Goal: Information Seeking & Learning: Compare options

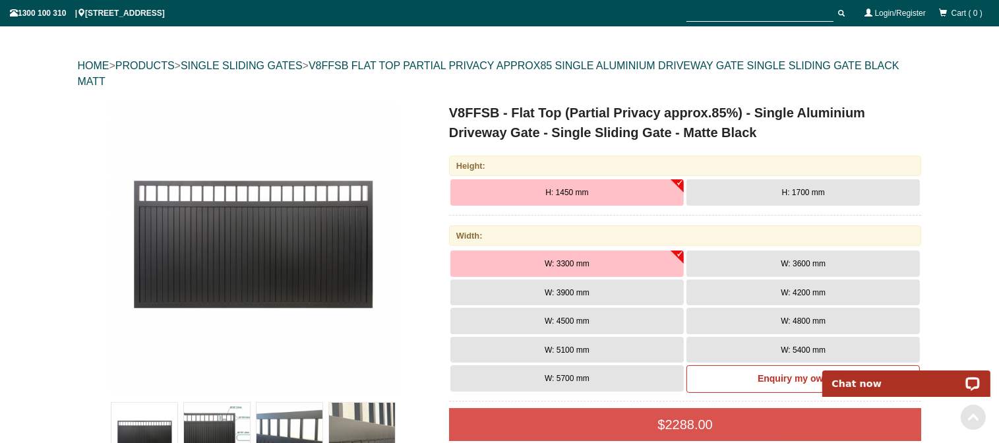
scroll to position [69, 0]
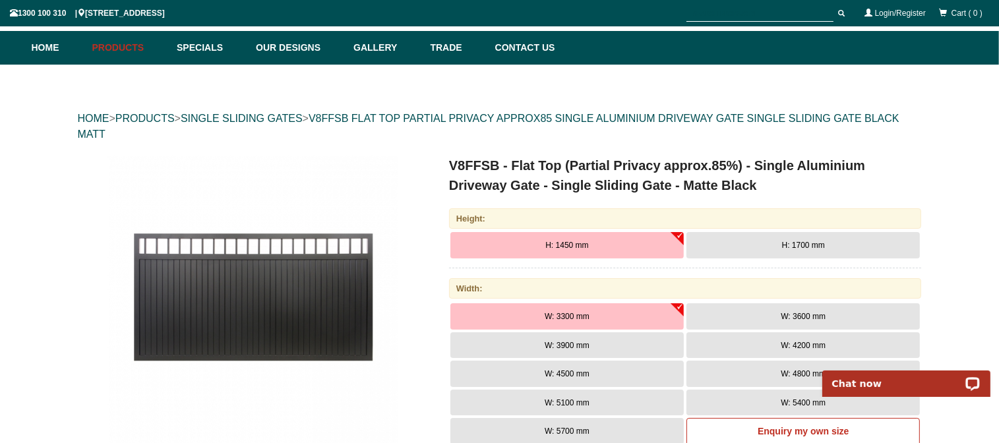
click at [793, 251] on button "H: 1700 mm" at bounding box center [804, 245] width 234 height 26
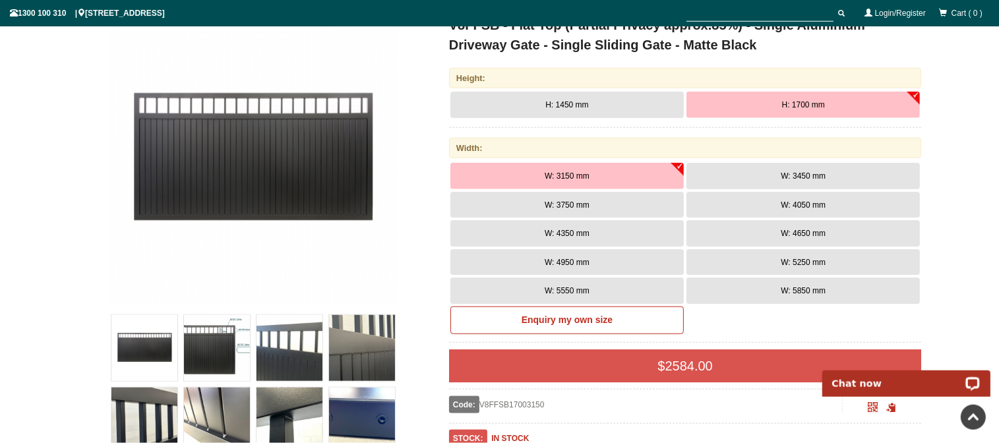
scroll to position [189, 0]
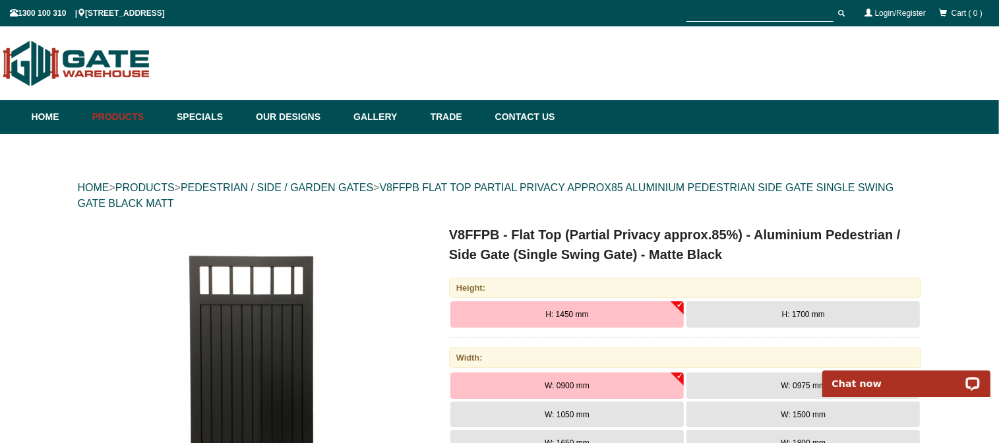
click at [780, 307] on button "H: 1700 mm" at bounding box center [804, 314] width 234 height 26
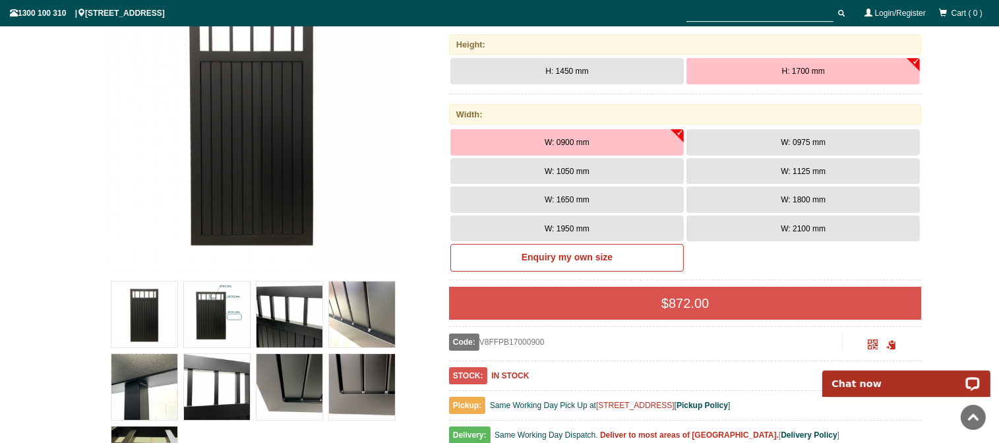
scroll to position [278, 0]
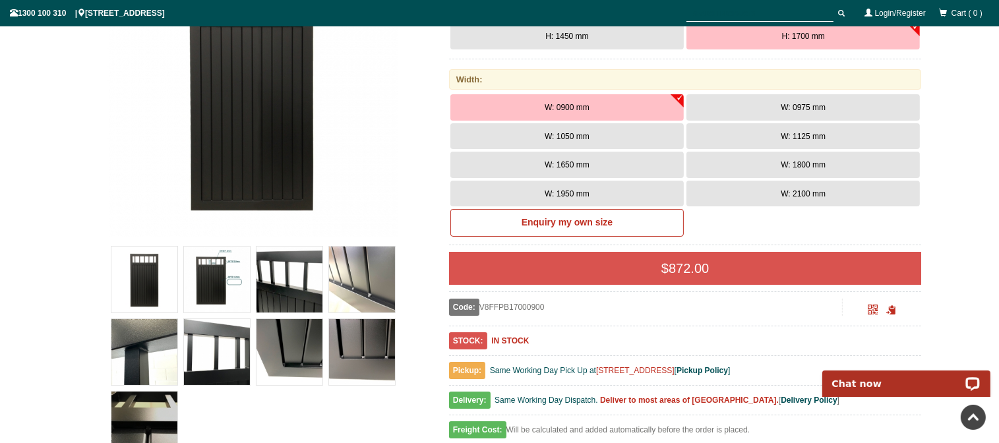
click at [767, 101] on button "W: 0975 mm" at bounding box center [804, 107] width 234 height 26
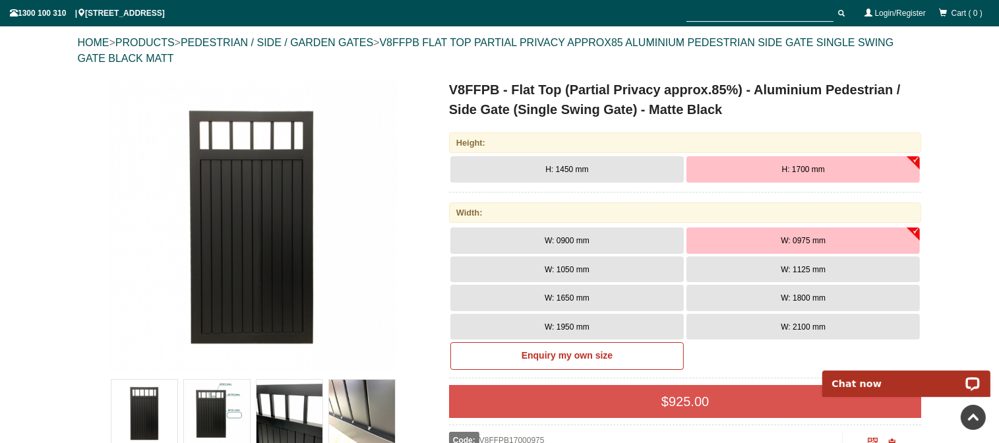
scroll to position [139, 0]
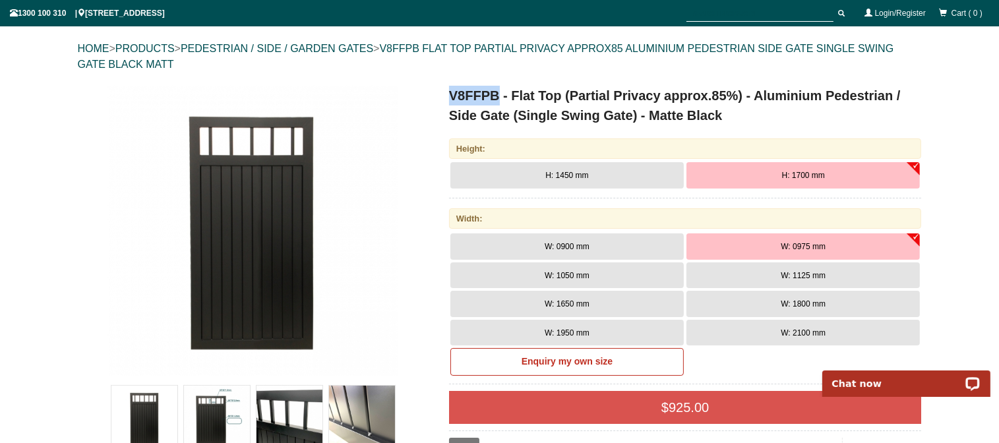
drag, startPoint x: 450, startPoint y: 95, endPoint x: 497, endPoint y: 91, distance: 47.7
click at [497, 91] on h1 "V8FFPB - Flat Top (Partial Privacy approx.85%) - Aluminium Pedestrian / Side Ga…" at bounding box center [685, 106] width 473 height 40
copy h1 "V8FFPB"
click at [826, 240] on button "W: 0975 mm" at bounding box center [804, 247] width 234 height 26
click at [798, 275] on span "W: 1125 mm" at bounding box center [803, 275] width 45 height 9
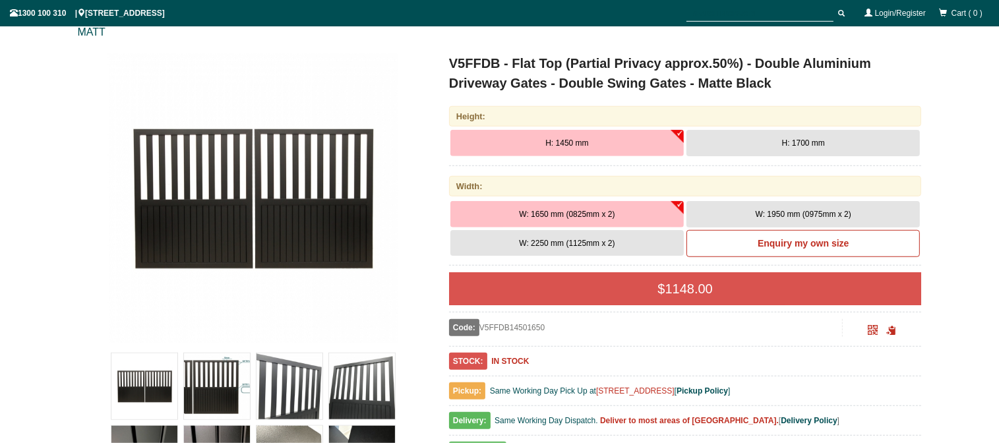
scroll to position [172, 0]
click at [725, 148] on button "H: 1700 mm" at bounding box center [804, 142] width 234 height 26
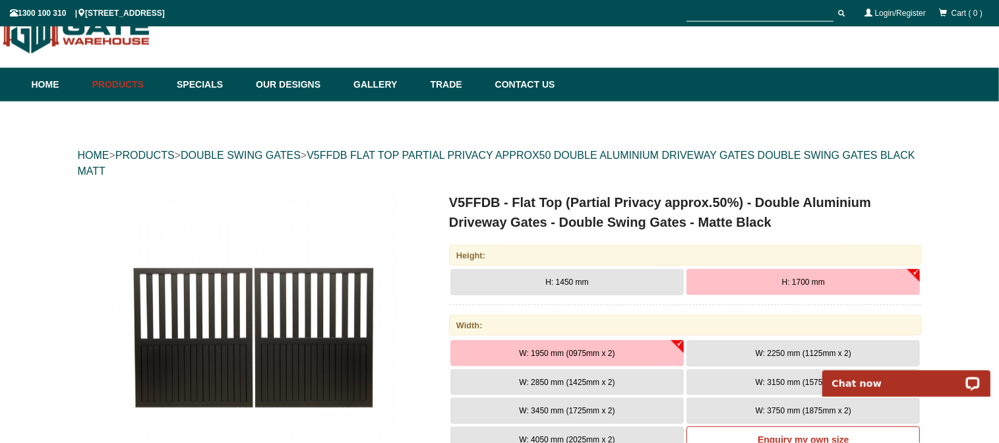
scroll to position [0, 0]
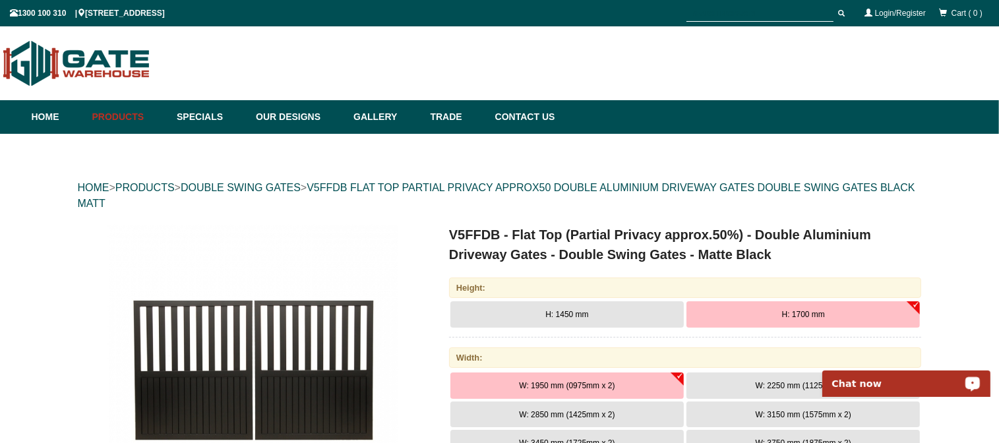
click at [970, 383] on icon "Open LiveChat chat widget" at bounding box center [973, 382] width 10 height 7
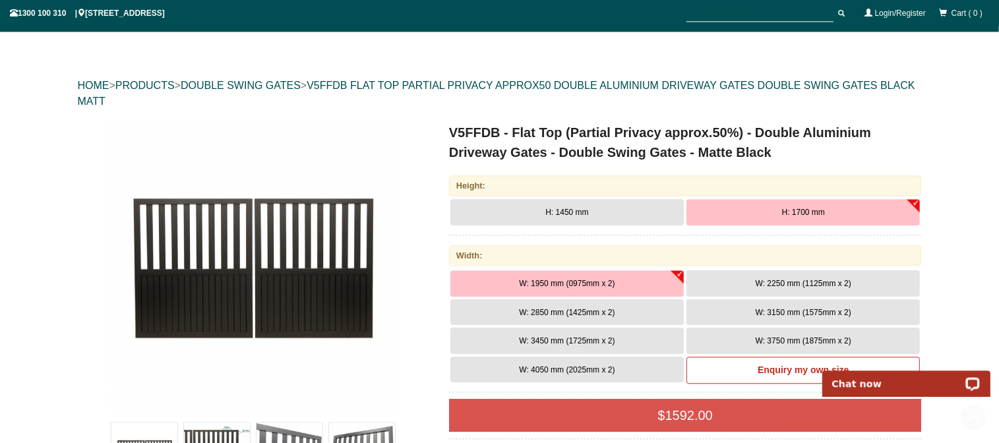
scroll to position [69, 0]
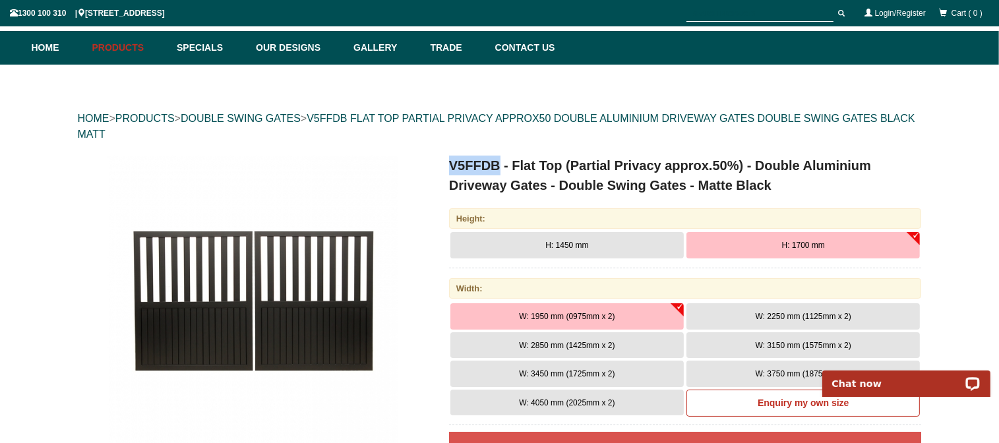
drag, startPoint x: 450, startPoint y: 164, endPoint x: 497, endPoint y: 168, distance: 47.7
click at [497, 168] on h1 "V5FFDB - Flat Top (Partial Privacy approx.50%) - Double Aluminium Driveway Gate…" at bounding box center [685, 176] width 473 height 40
click at [756, 186] on h1 "V5FFDB - Flat Top (Partial Privacy approx.50%) - Double Aluminium Driveway Gate…" at bounding box center [685, 176] width 473 height 40
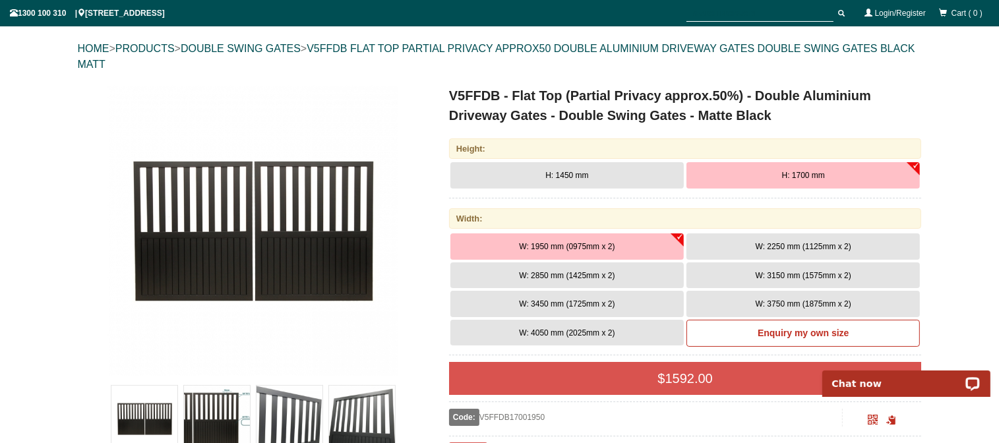
click at [565, 278] on span "W: 2850 mm (1425mm x 2)" at bounding box center [567, 275] width 96 height 9
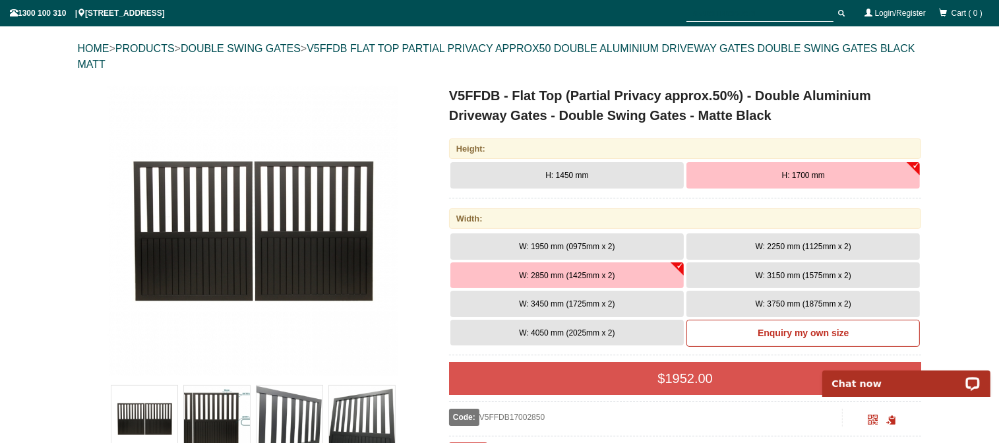
click at [747, 276] on button "W: 3150 mm (1575mm x 2)" at bounding box center [804, 276] width 234 height 26
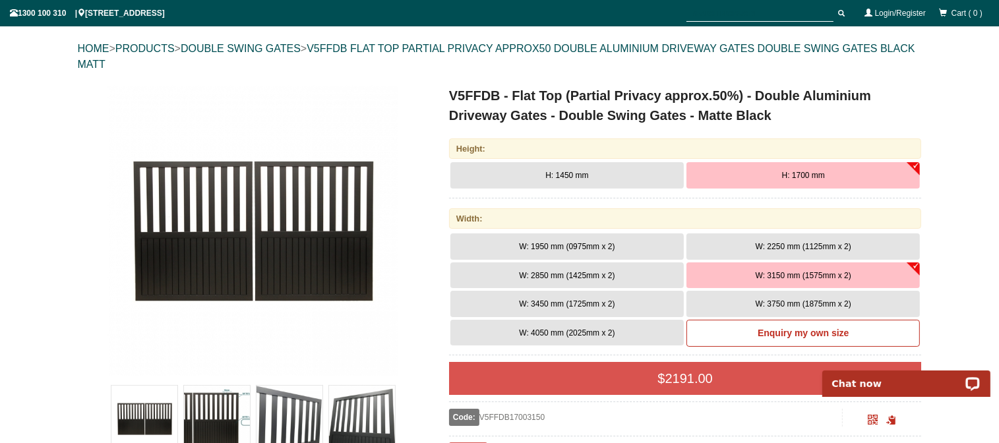
click at [559, 274] on span "W: 2850 mm (1425mm x 2)" at bounding box center [567, 275] width 96 height 9
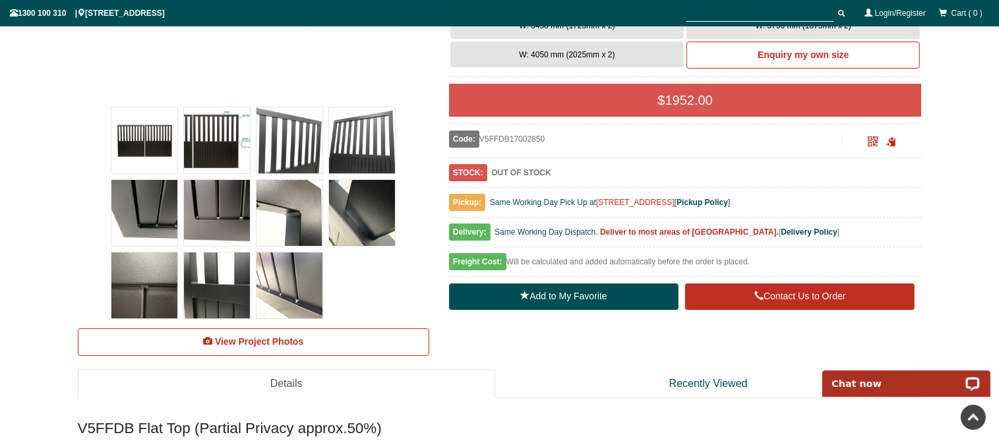
scroll to position [208, 0]
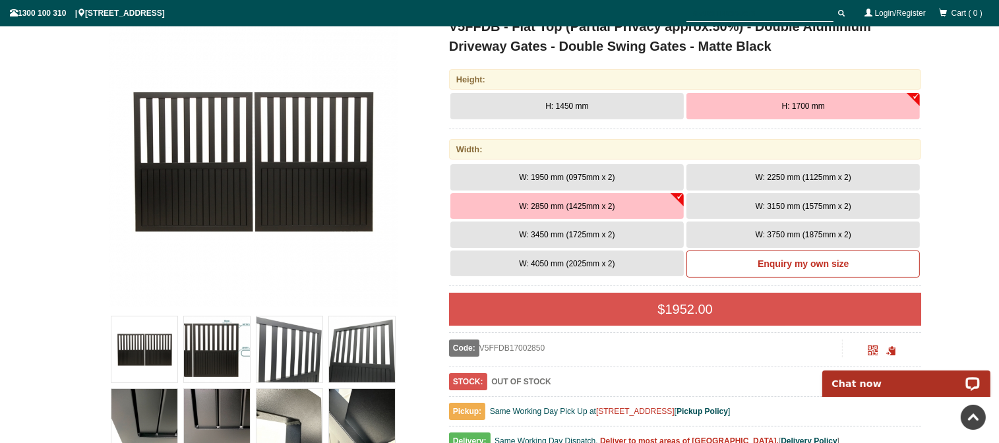
click at [754, 199] on button "W: 3150 mm (1575mm x 2)" at bounding box center [804, 206] width 234 height 26
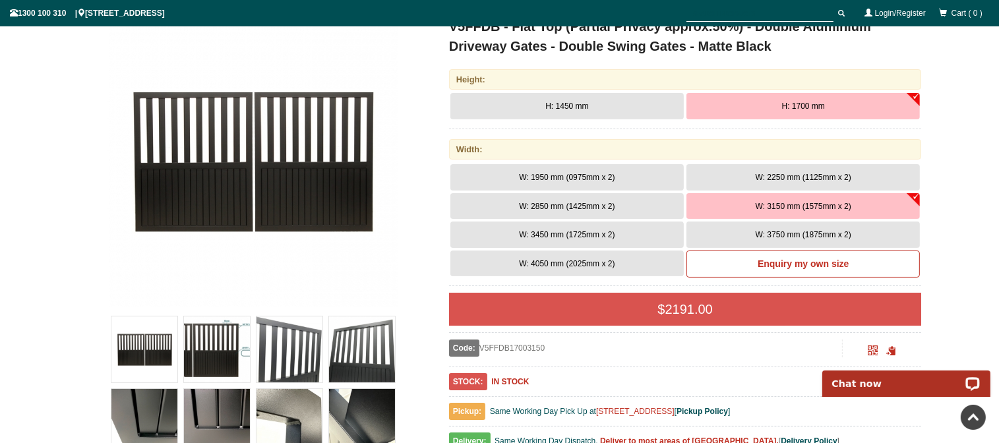
click at [596, 205] on span "W: 2850 mm (1425mm x 2)" at bounding box center [567, 206] width 96 height 9
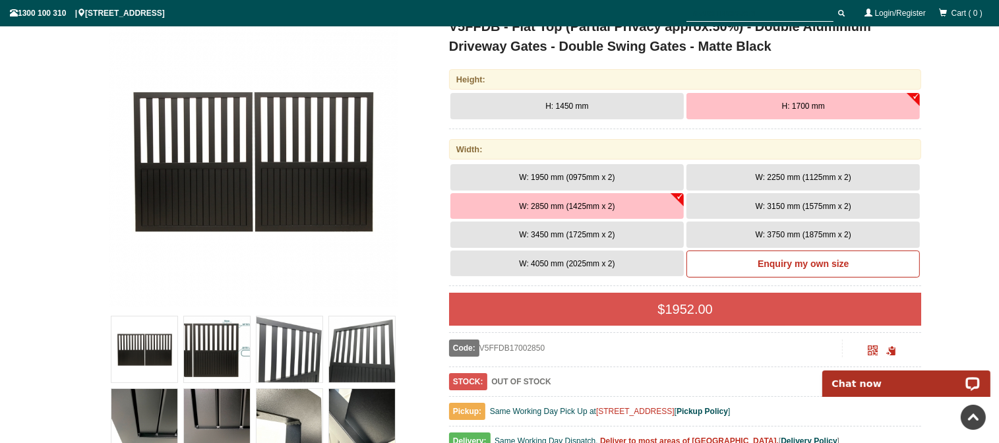
click at [769, 210] on span "W: 3150 mm (1575mm x 2)" at bounding box center [804, 206] width 96 height 9
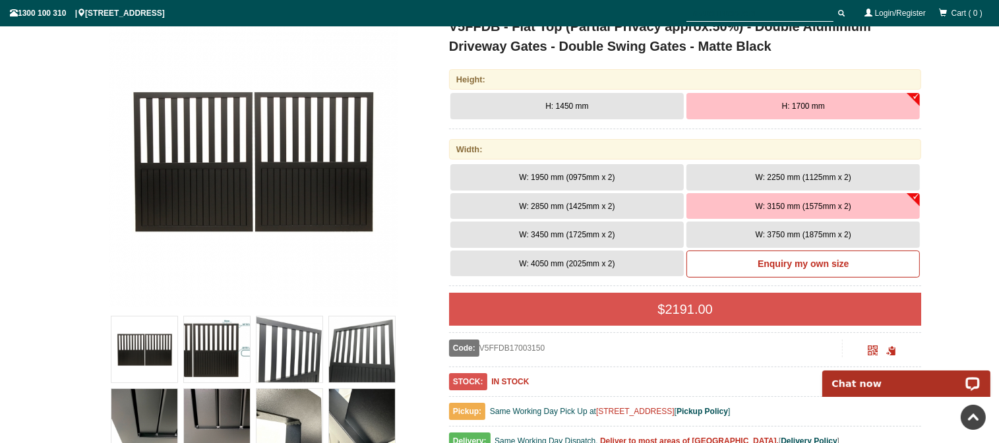
click at [590, 201] on button "W: 2850 mm (1425mm x 2)" at bounding box center [568, 206] width 234 height 26
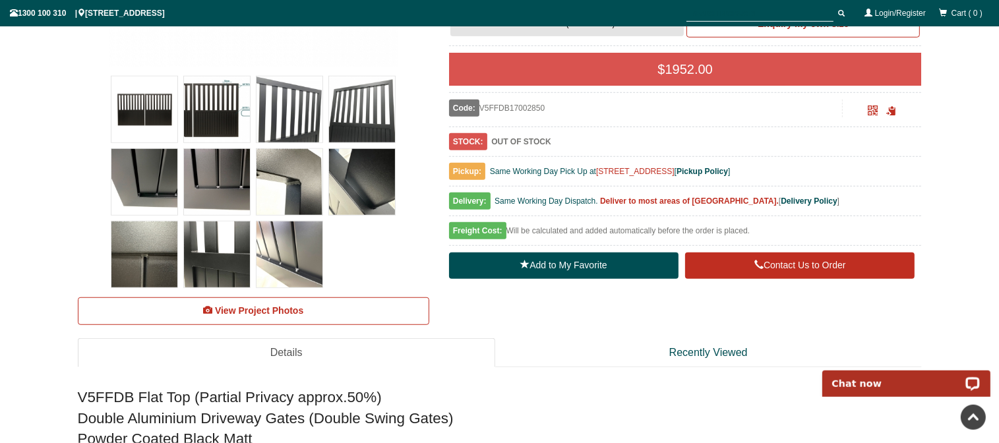
scroll to position [627, 0]
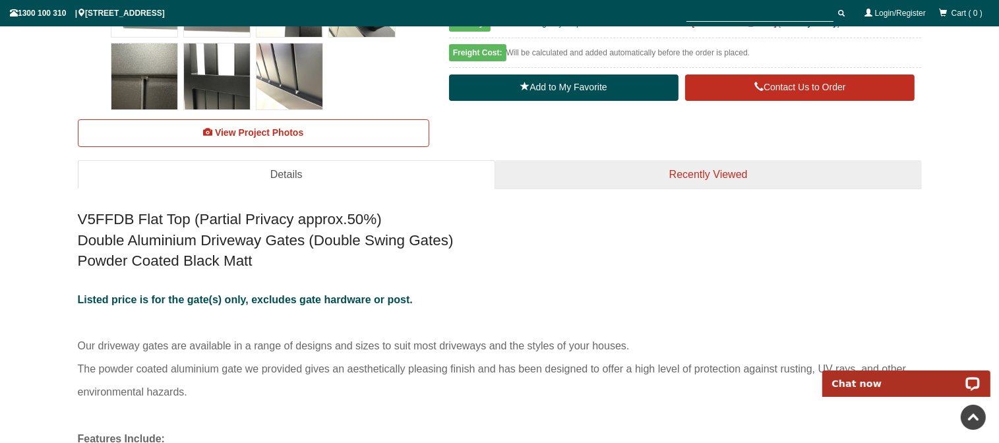
click at [704, 178] on link "Recently Viewed" at bounding box center [708, 175] width 427 height 30
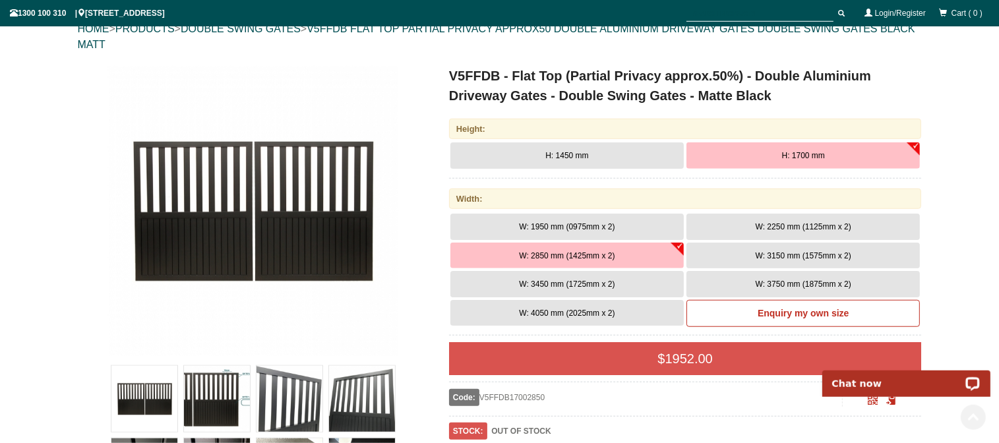
scroll to position [139, 0]
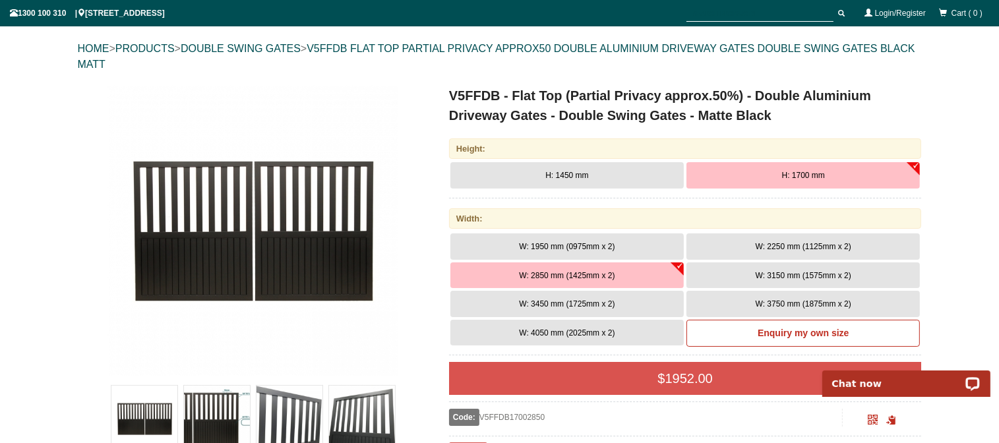
click at [591, 247] on span "W: 1950 mm (0975mm x 2)" at bounding box center [567, 246] width 96 height 9
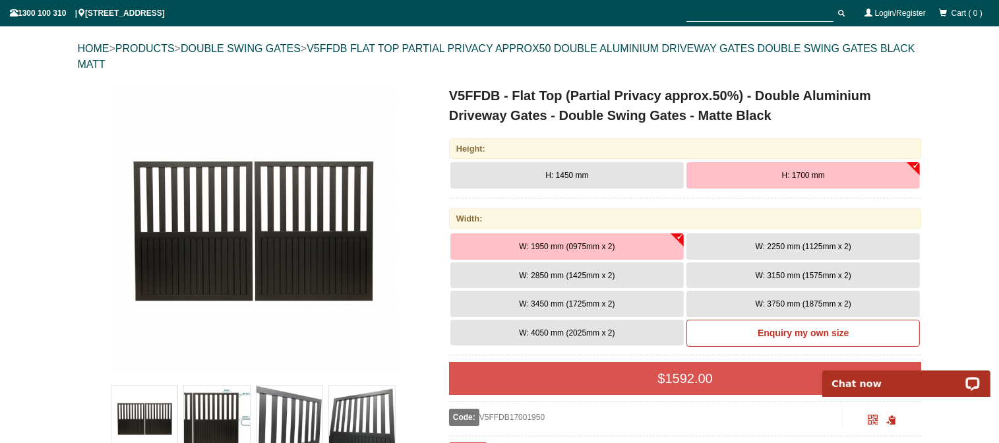
click at [590, 273] on span "W: 2850 mm (1425mm x 2)" at bounding box center [567, 275] width 96 height 9
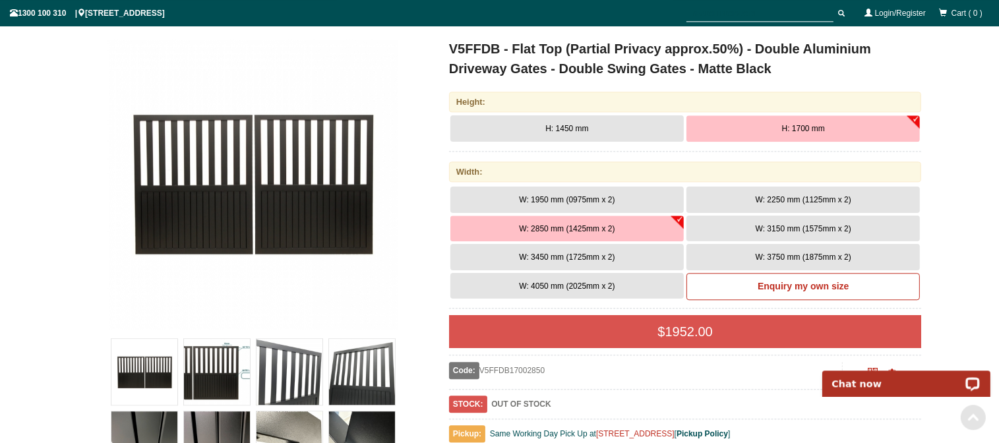
scroll to position [208, 0]
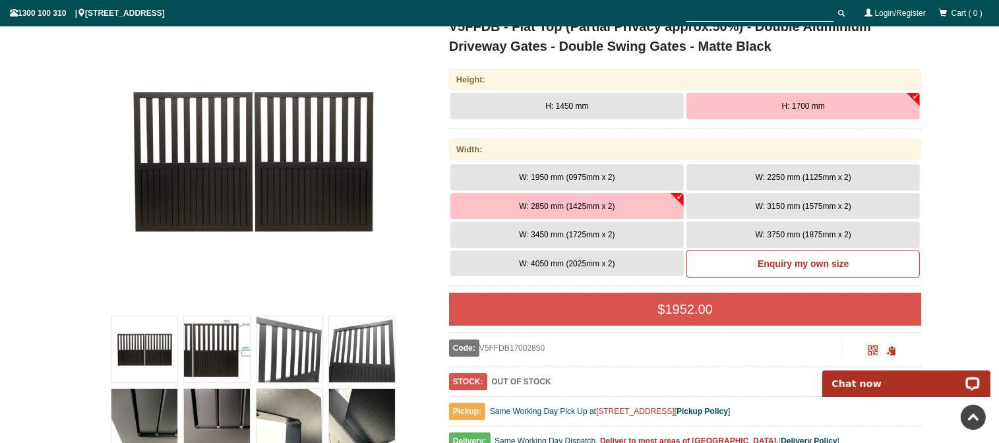
drag, startPoint x: 563, startPoint y: 350, endPoint x: 484, endPoint y: 350, distance: 79.8
click at [484, 350] on div "Code: V5FFDB17002850" at bounding box center [646, 348] width 394 height 17
copy div "V5FFDB17002850"
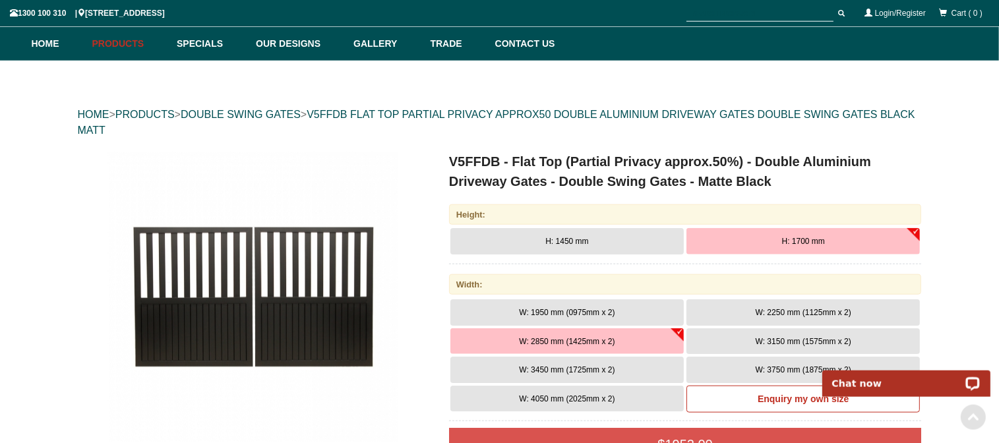
scroll to position [0, 0]
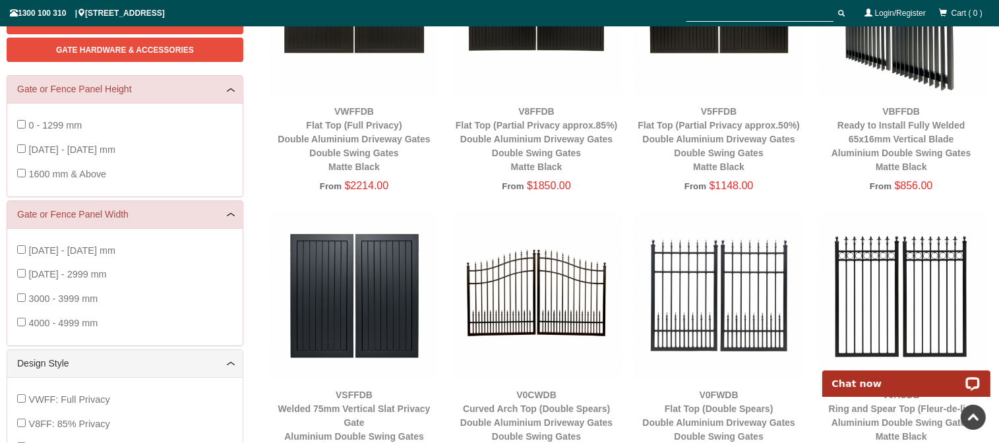
scroll to position [33, 0]
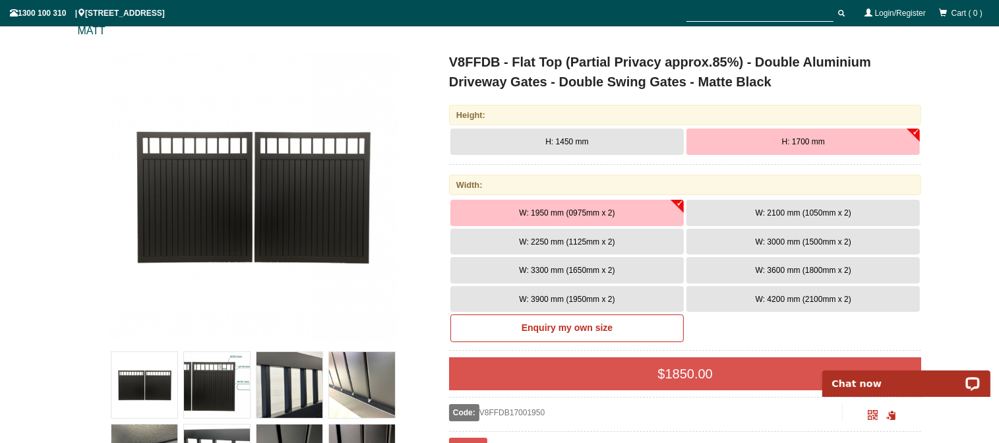
click at [766, 244] on span "W: 3000 mm (1500mm x 2)" at bounding box center [804, 242] width 96 height 9
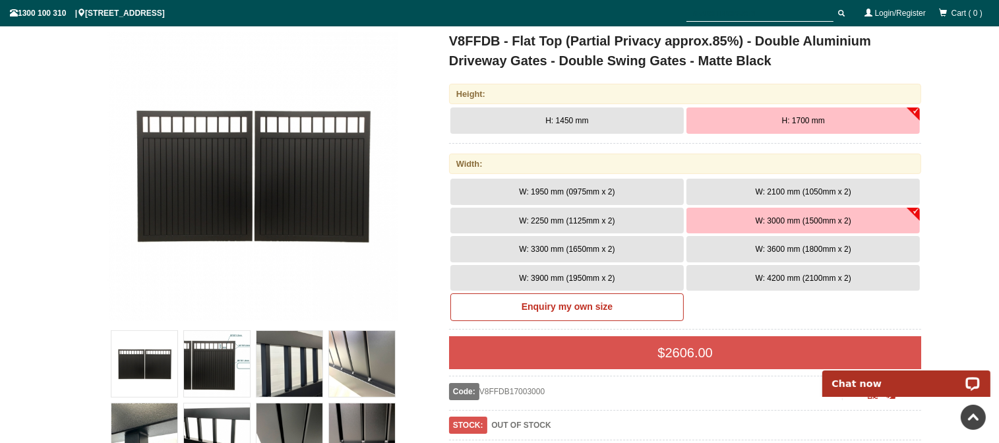
scroll to position [172, 0]
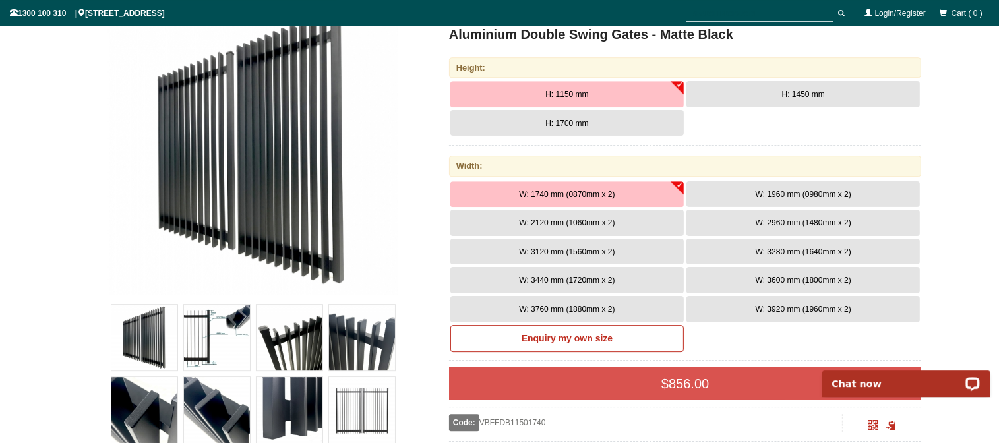
scroll to position [242, 0]
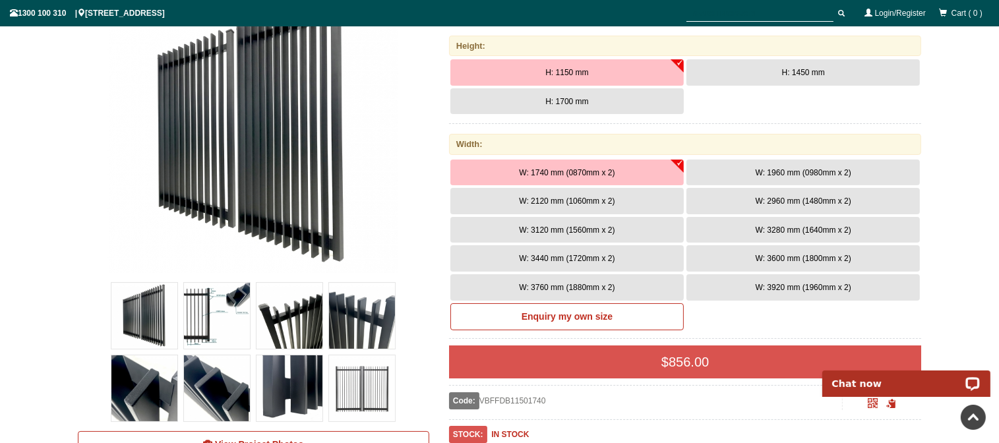
click at [276, 317] on img at bounding box center [290, 316] width 66 height 66
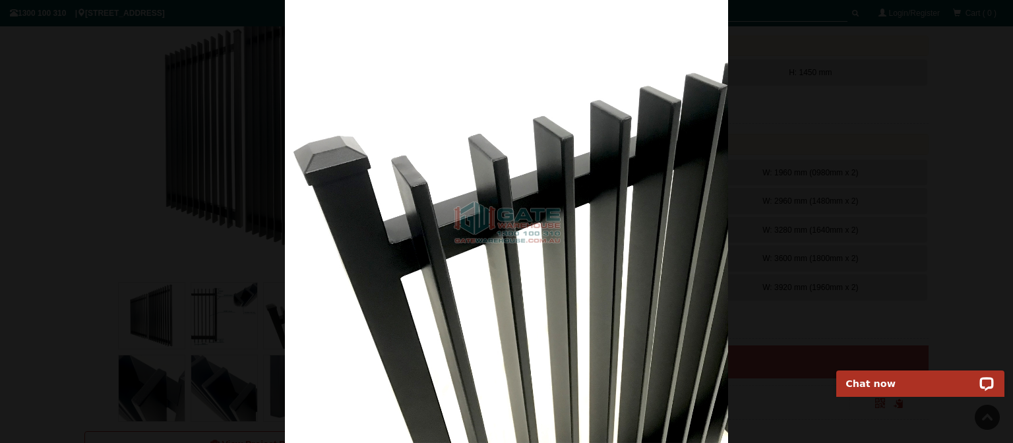
click at [885, 138] on div at bounding box center [506, 221] width 1013 height 443
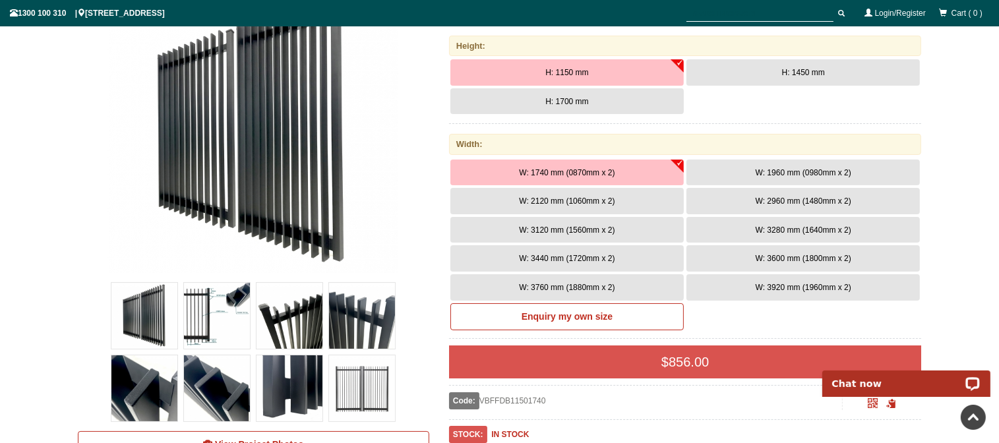
click at [214, 387] on img at bounding box center [217, 389] width 66 height 66
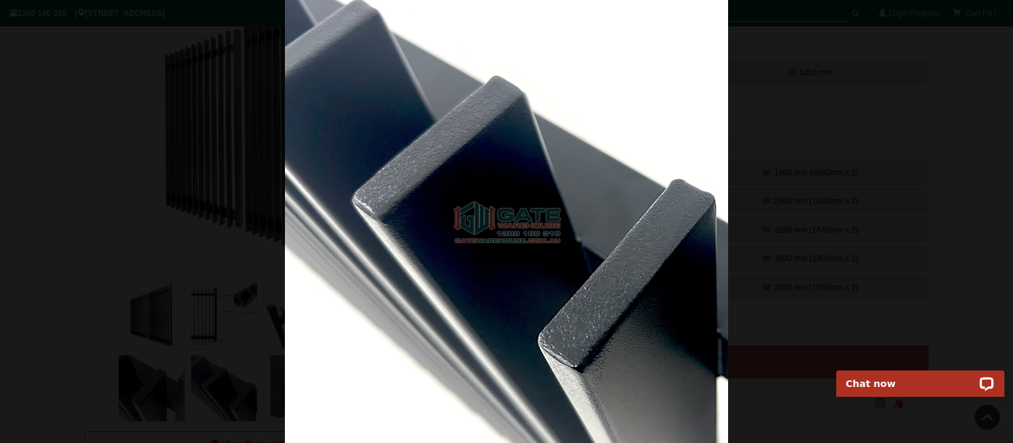
click at [908, 194] on div at bounding box center [506, 221] width 1013 height 443
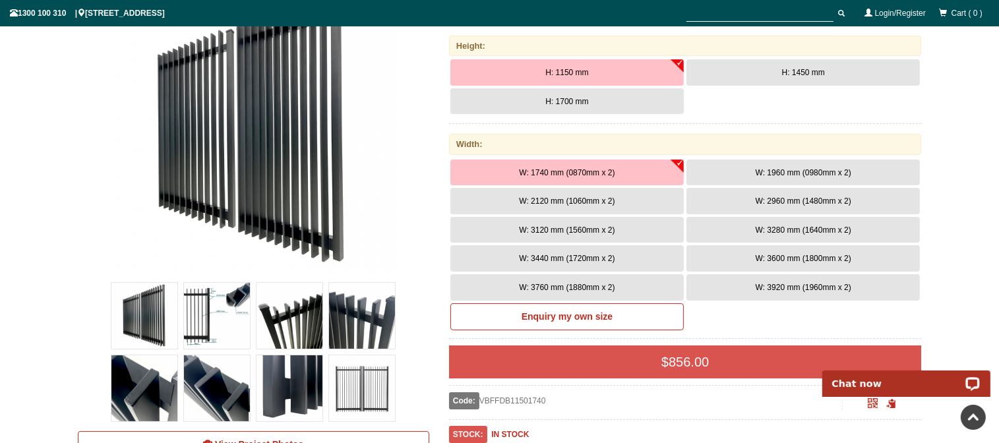
click at [131, 389] on img at bounding box center [144, 389] width 66 height 66
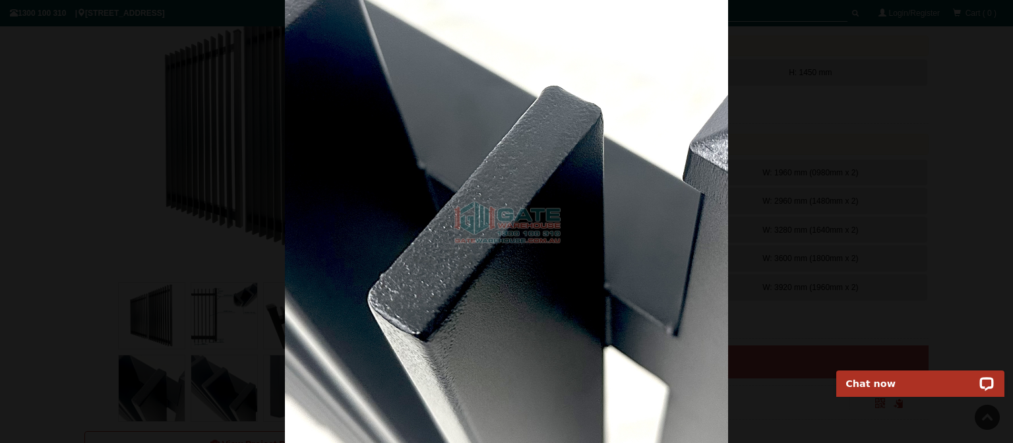
click at [889, 173] on div at bounding box center [506, 221] width 1013 height 443
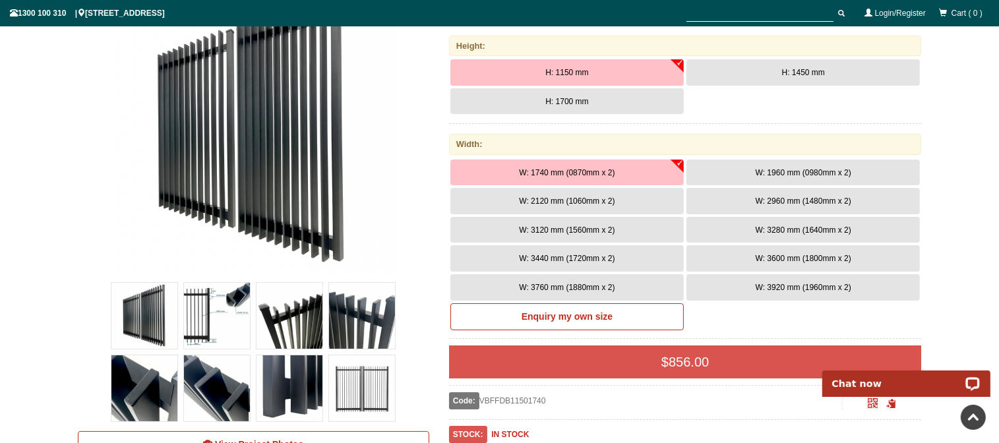
click at [380, 320] on img at bounding box center [362, 316] width 66 height 66
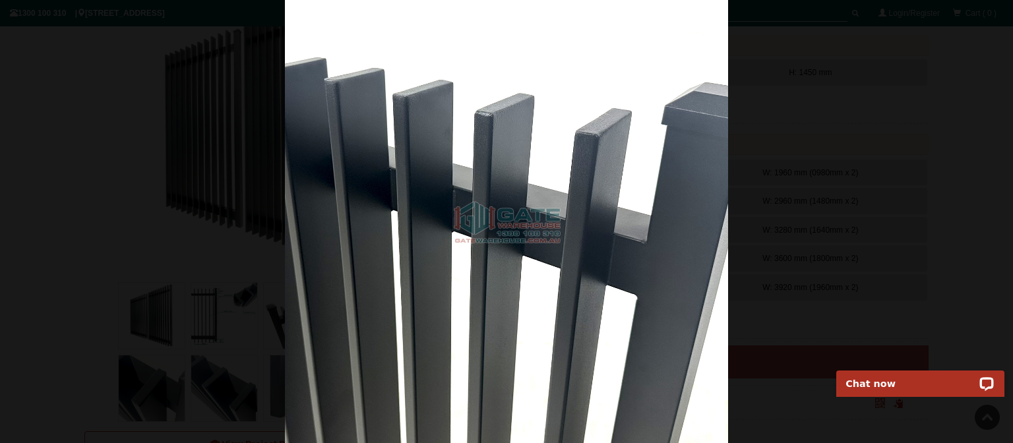
click at [901, 174] on div at bounding box center [506, 221] width 1013 height 443
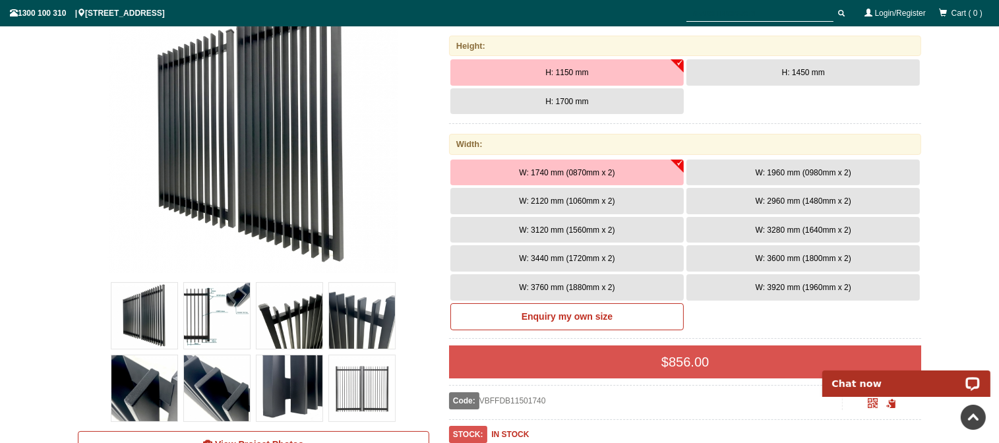
click at [349, 370] on img at bounding box center [362, 389] width 66 height 66
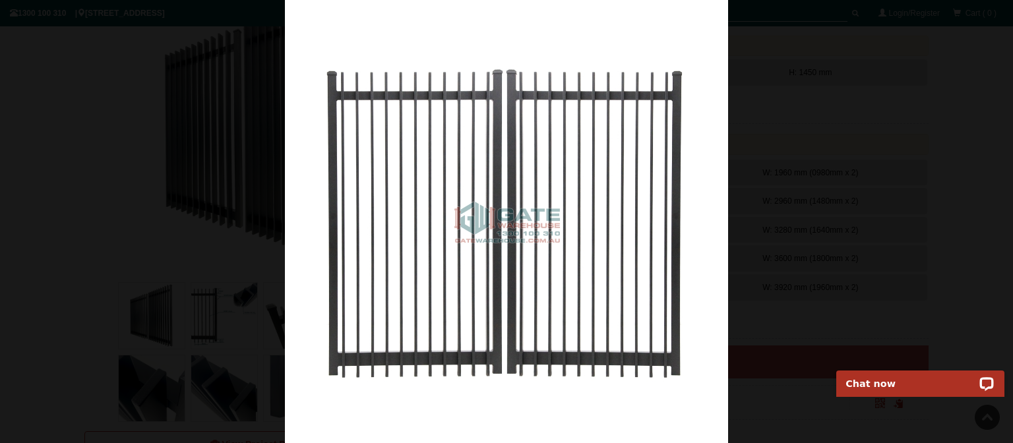
click at [930, 123] on div at bounding box center [506, 221] width 1013 height 443
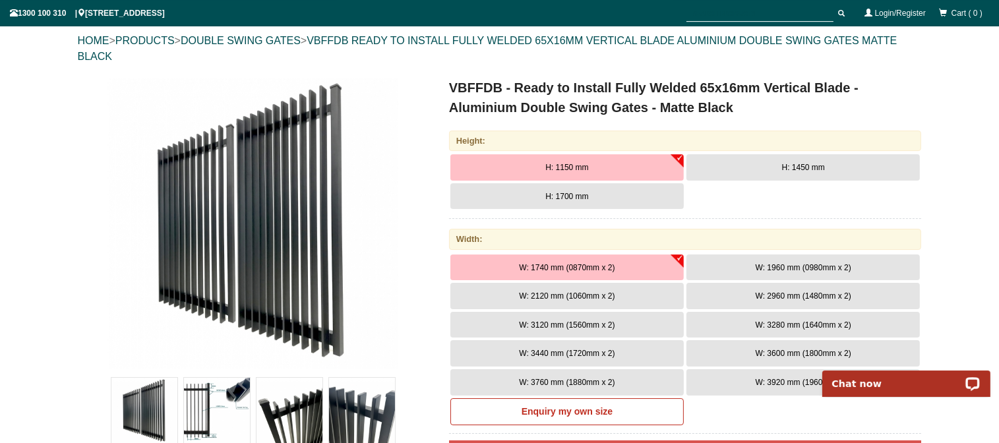
scroll to position [172, 0]
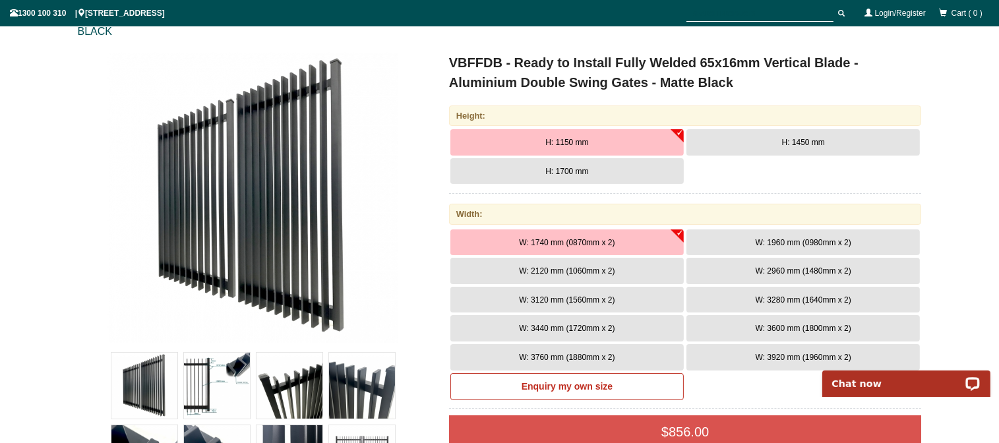
click at [596, 168] on button "H: 1700 mm" at bounding box center [568, 171] width 234 height 26
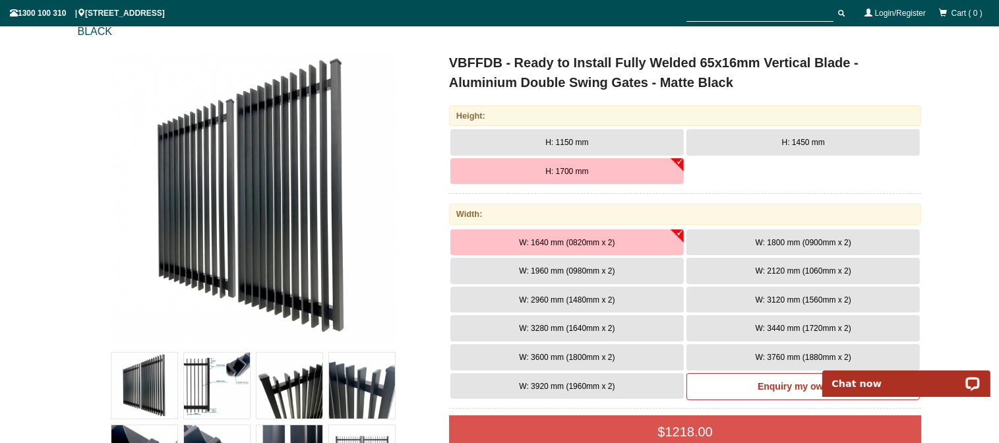
click at [566, 297] on span "W: 2960 mm (1480mm x 2)" at bounding box center [567, 300] width 96 height 9
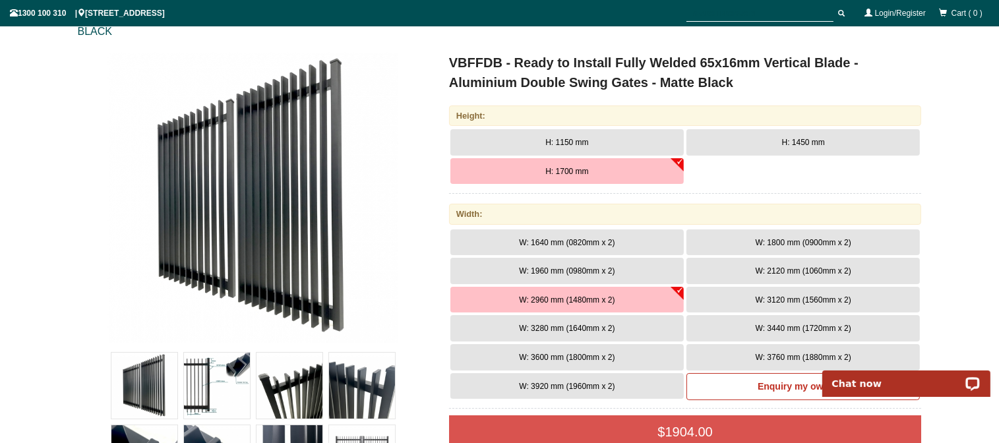
scroll to position [242, 0]
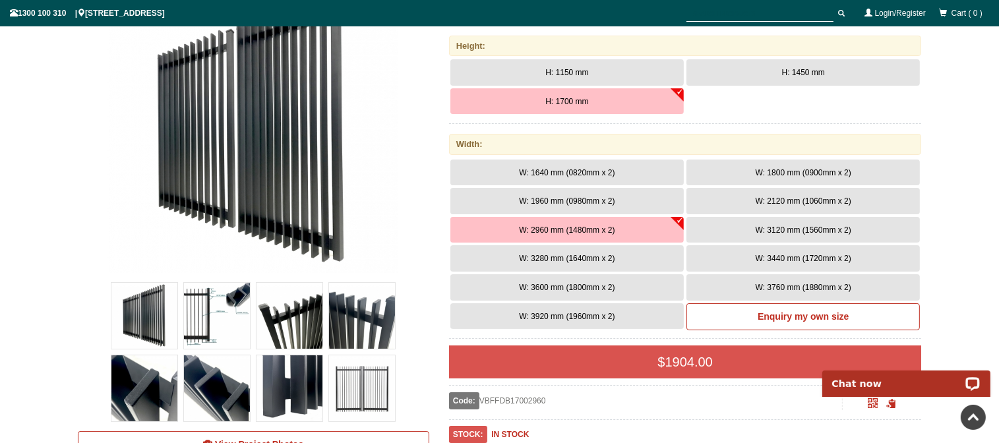
click at [806, 226] on span "W: 3120 mm (1560mm x 2)" at bounding box center [804, 230] width 96 height 9
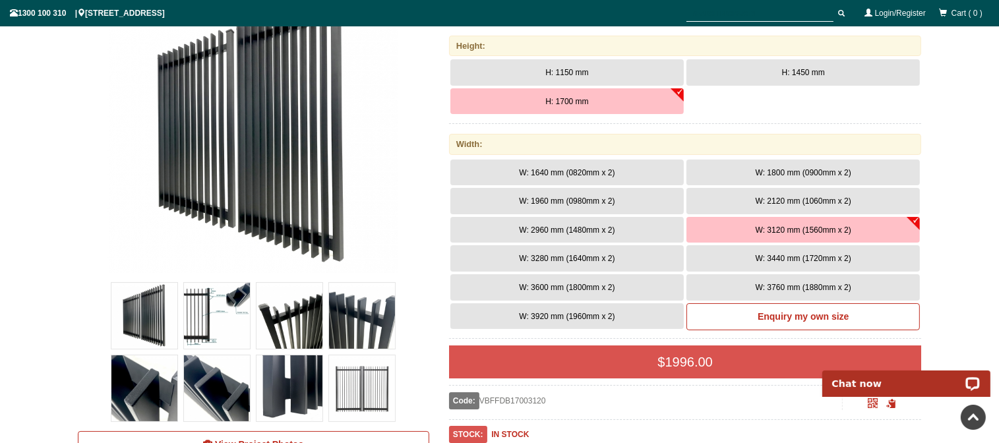
click at [603, 230] on span "W: 2960 mm (1480mm x 2)" at bounding box center [567, 230] width 96 height 9
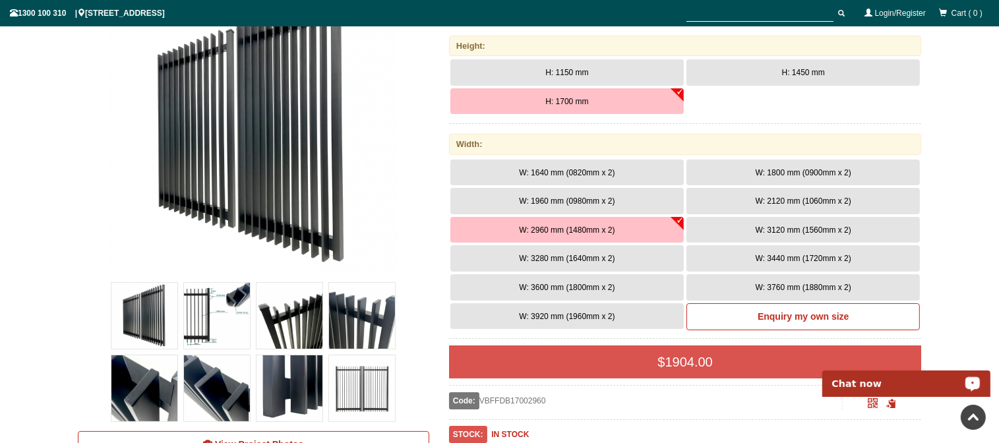
click at [786, 168] on span "W: 1800 mm (0900mm x 2)" at bounding box center [804, 172] width 96 height 9
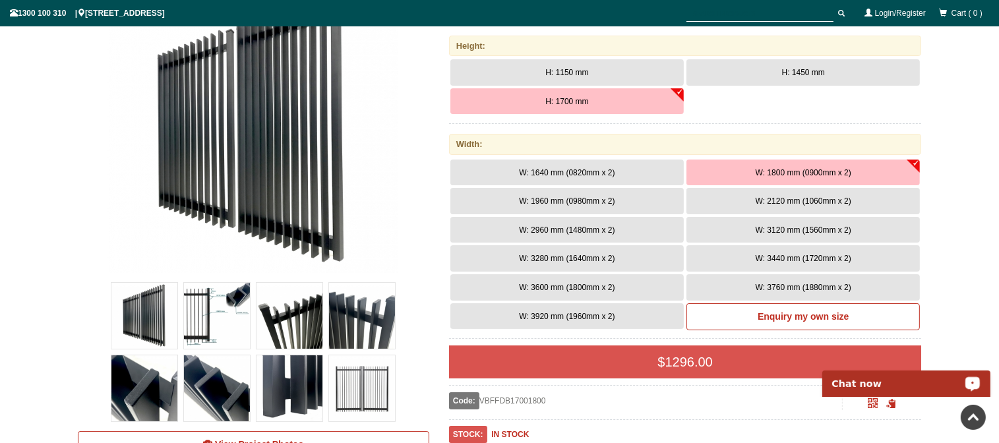
click at [281, 313] on img at bounding box center [290, 316] width 66 height 66
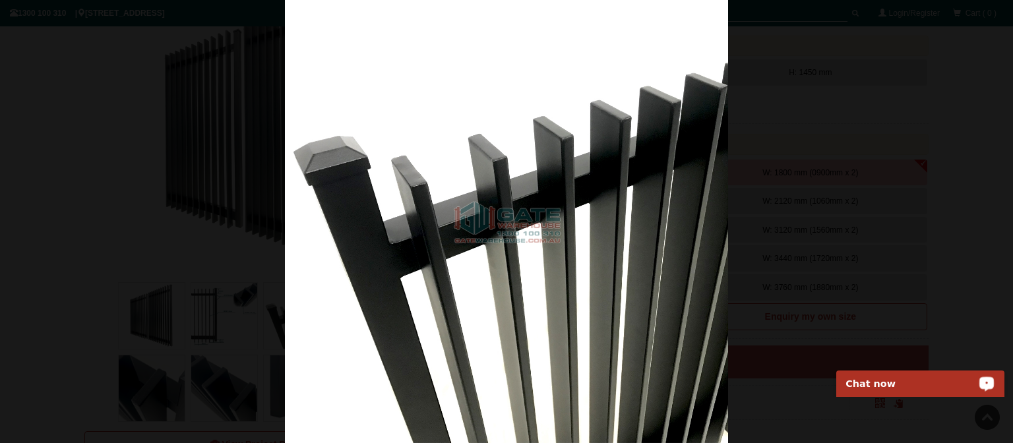
click at [832, 204] on div at bounding box center [506, 221] width 1013 height 443
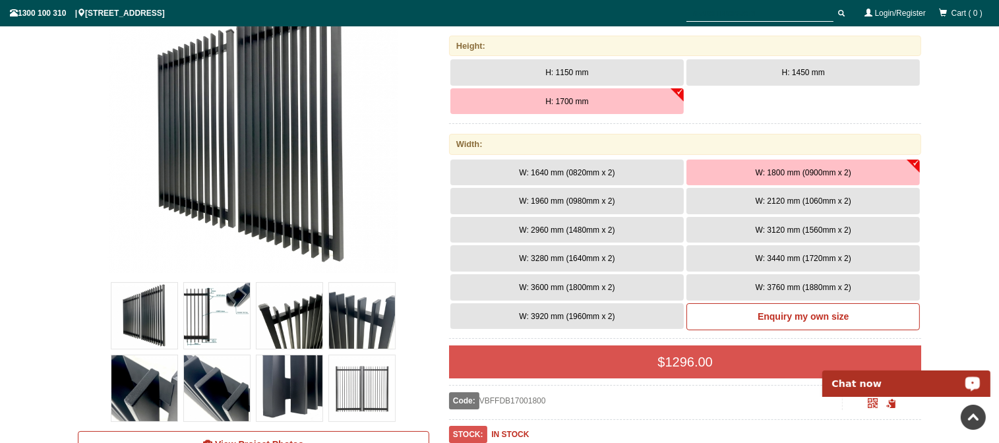
click at [393, 319] on img at bounding box center [362, 316] width 66 height 66
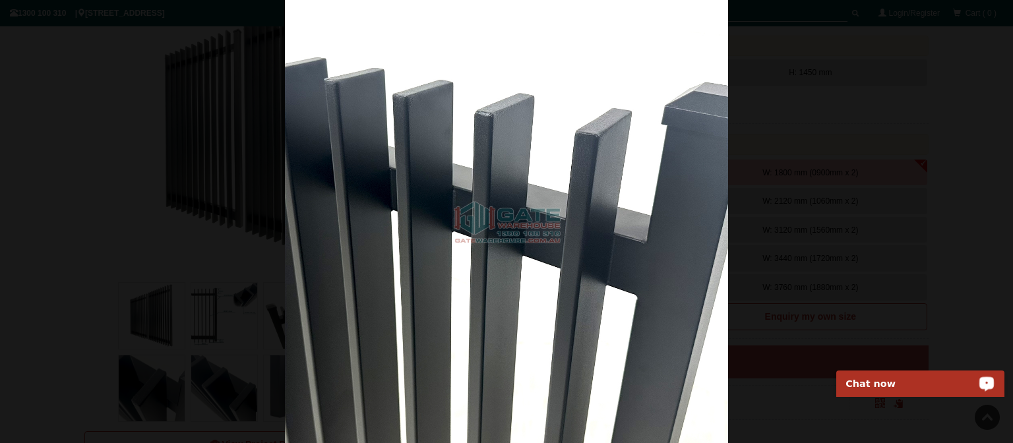
click at [840, 214] on div at bounding box center [506, 221] width 1013 height 443
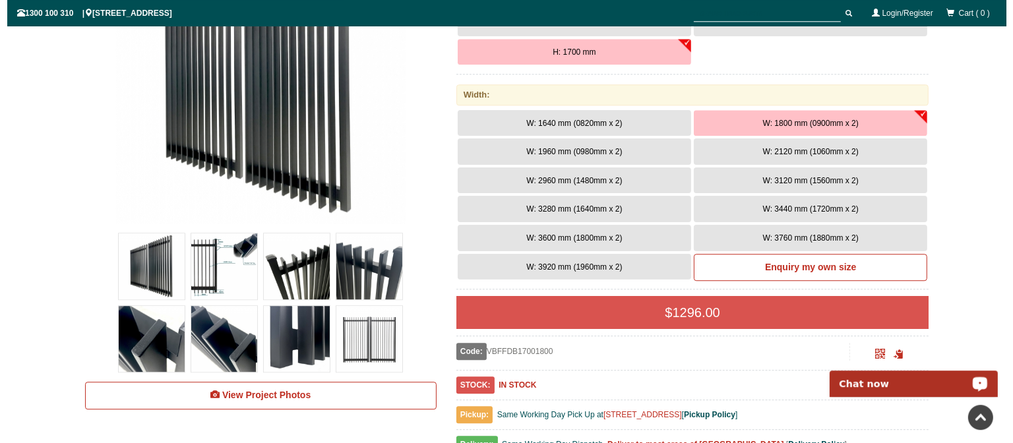
scroll to position [311, 0]
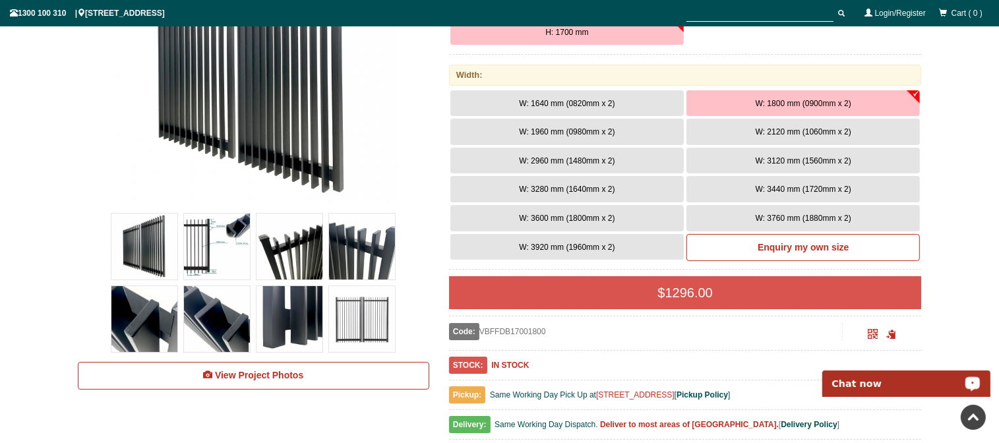
click at [239, 321] on img at bounding box center [217, 319] width 66 height 66
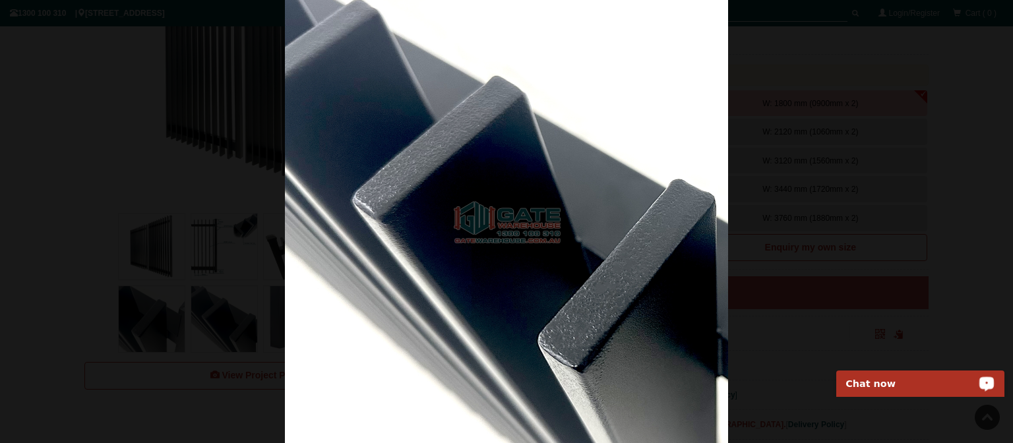
click at [825, 263] on div at bounding box center [506, 221] width 1013 height 443
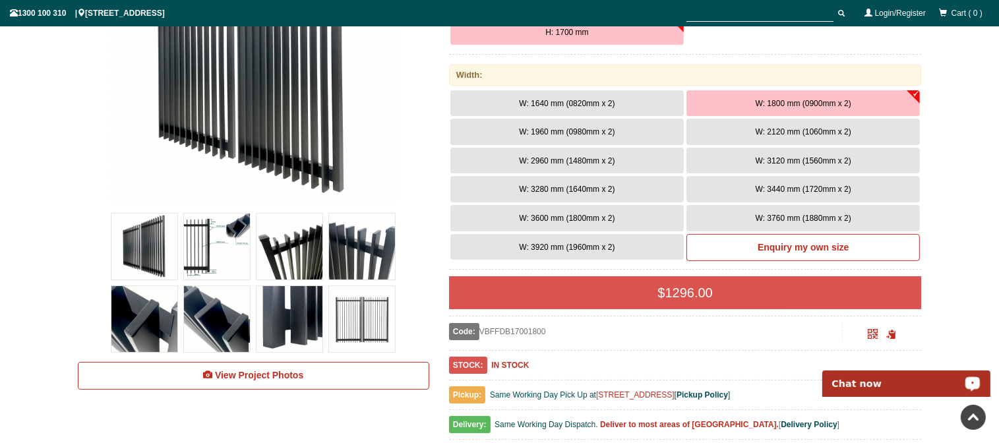
click at [303, 326] on img at bounding box center [290, 319] width 66 height 66
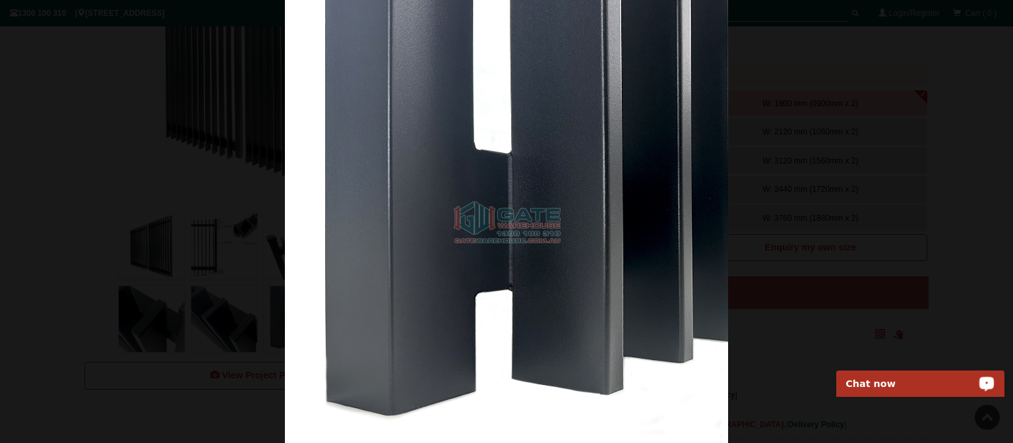
click at [897, 221] on div at bounding box center [506, 221] width 1013 height 443
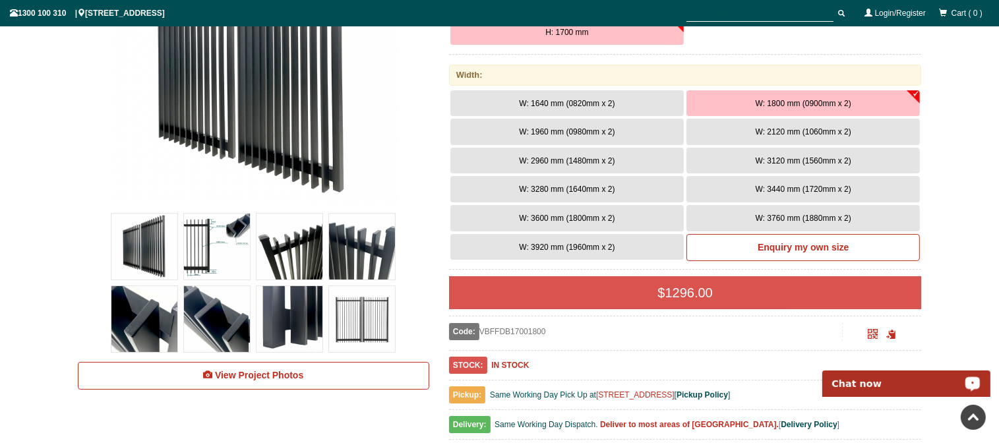
click at [357, 313] on img at bounding box center [362, 319] width 66 height 66
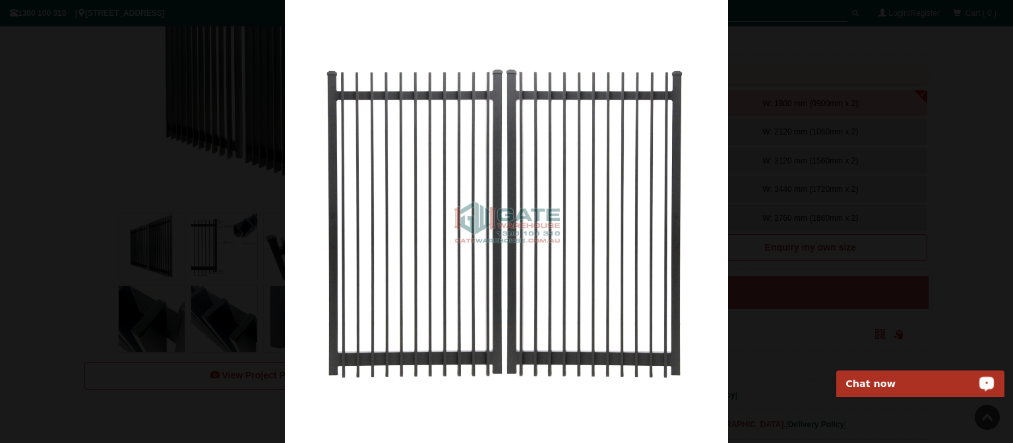
click at [194, 255] on div at bounding box center [506, 221] width 1013 height 443
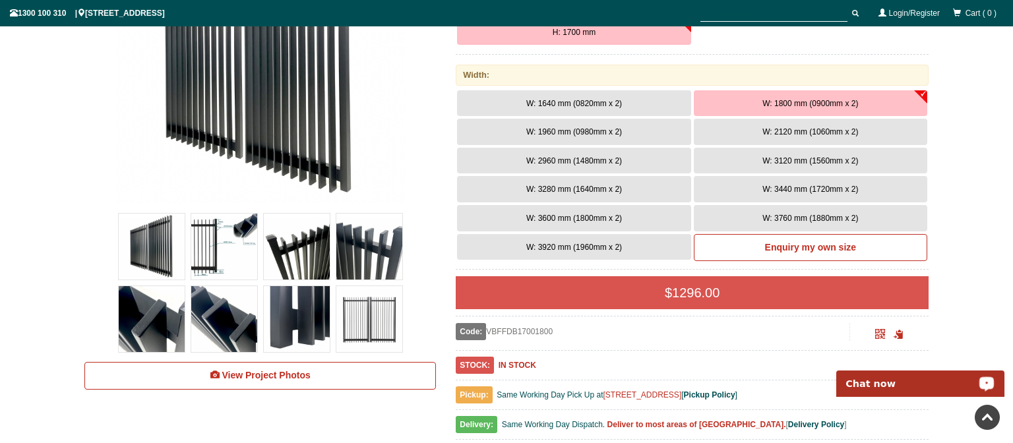
click at [191, 251] on div at bounding box center [506, 221] width 1013 height 443
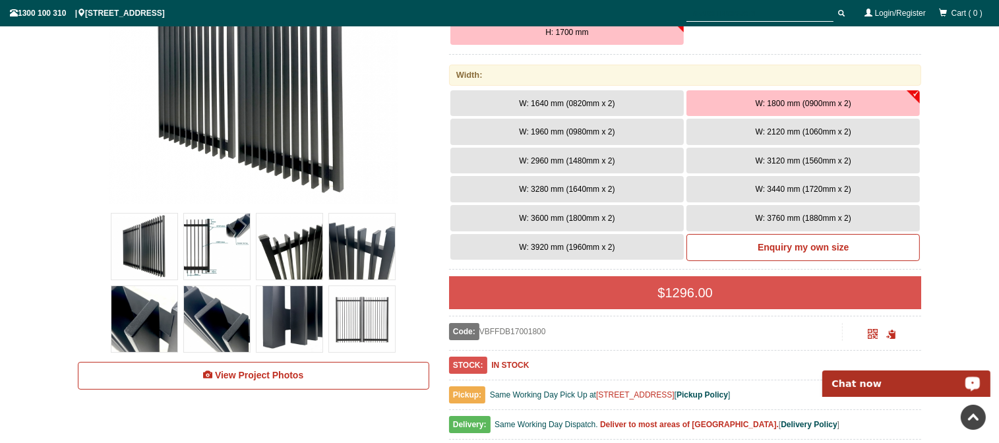
click at [200, 249] on img at bounding box center [217, 247] width 66 height 66
